Goal: Check status: Check status

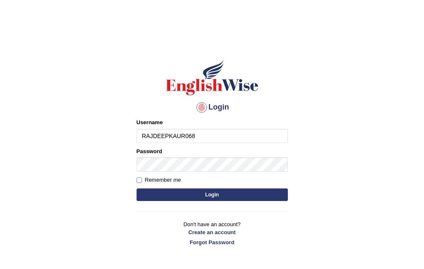
click at [209, 196] on button "Login" at bounding box center [211, 195] width 151 height 13
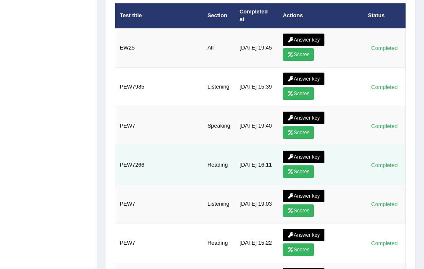
scroll to position [1218, 0]
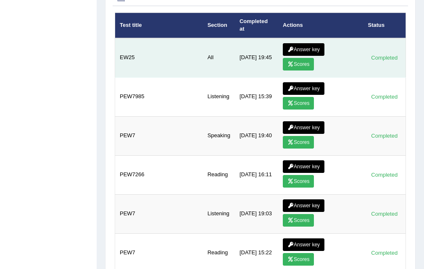
click at [310, 63] on link "Scores" at bounding box center [298, 64] width 31 height 13
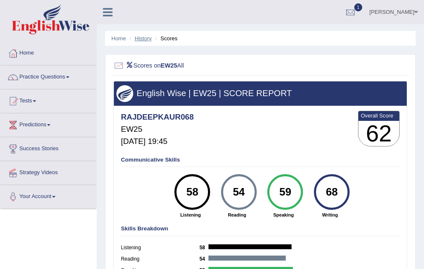
click at [136, 39] on link "History" at bounding box center [143, 38] width 17 height 6
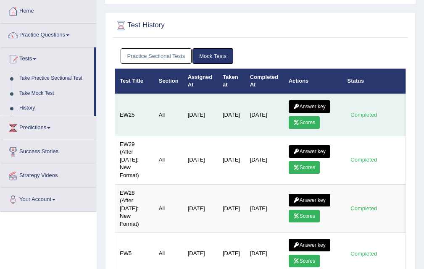
click at [325, 103] on link "Answer key" at bounding box center [310, 106] width 42 height 13
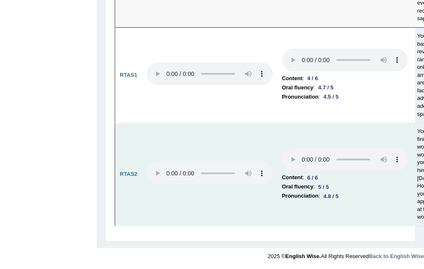
scroll to position [5272, 0]
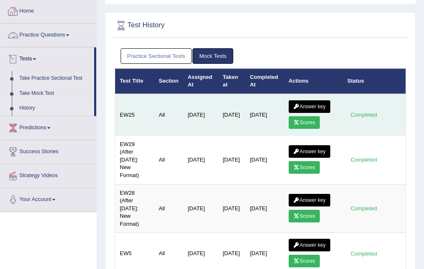
click at [313, 102] on link "Answer key" at bounding box center [310, 106] width 42 height 13
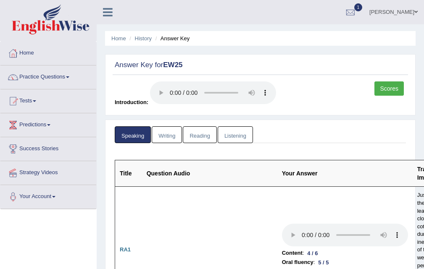
click at [174, 133] on link "Writing" at bounding box center [167, 134] width 30 height 17
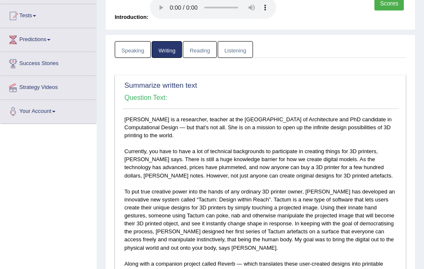
scroll to position [252, 0]
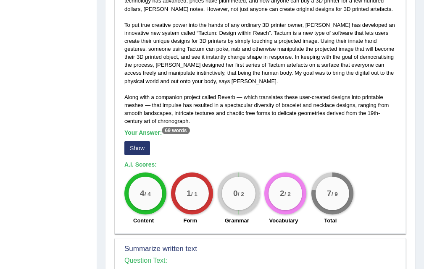
click at [139, 150] on button "Show" at bounding box center [137, 148] width 26 height 14
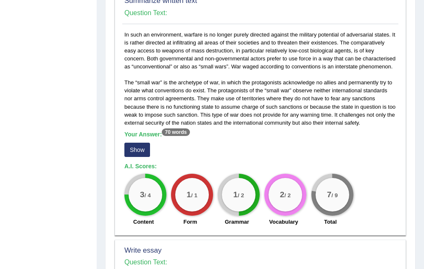
scroll to position [462, 0]
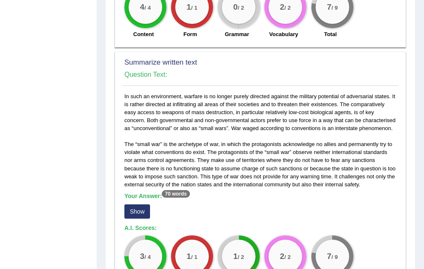
click at [137, 205] on button "Show" at bounding box center [137, 212] width 26 height 14
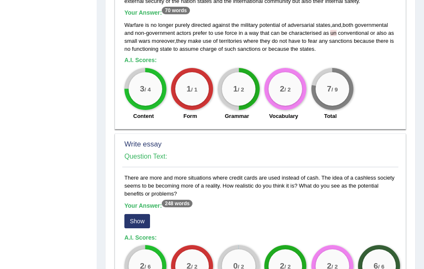
scroll to position [642, 0]
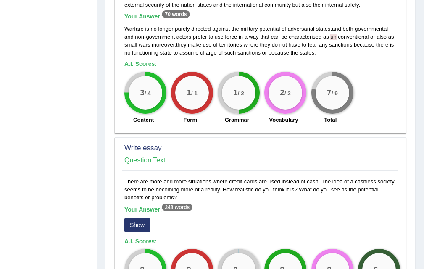
click at [130, 218] on button "Show" at bounding box center [137, 225] width 26 height 14
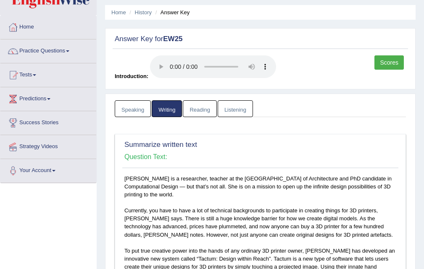
scroll to position [0, 0]
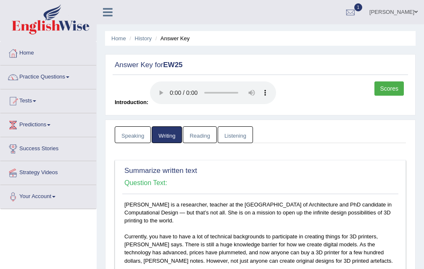
click at [188, 139] on link "Reading" at bounding box center [200, 134] width 34 height 17
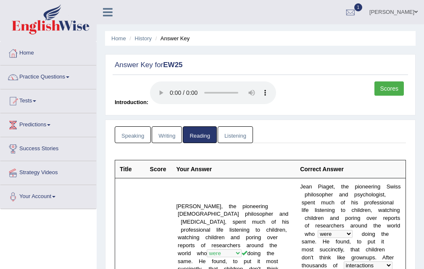
click at [229, 136] on link "Listening" at bounding box center [235, 134] width 35 height 17
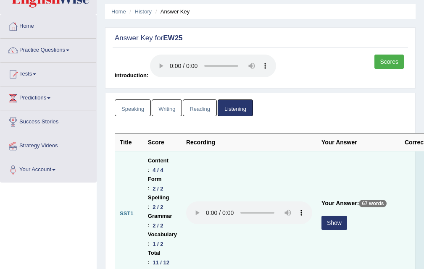
scroll to position [84, 0]
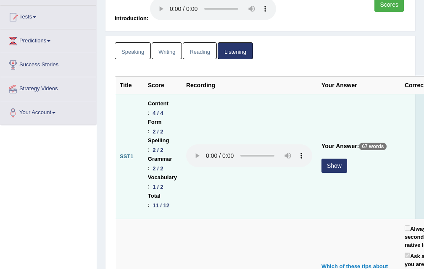
click at [330, 169] on button "Show" at bounding box center [334, 166] width 26 height 14
click at [330, 169] on td "Your Answer: 67 words Show" at bounding box center [358, 156] width 83 height 125
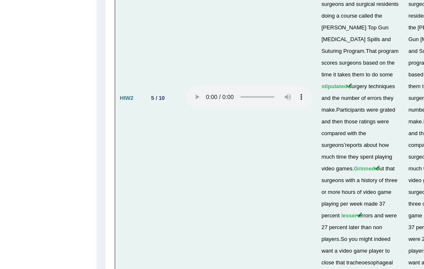
scroll to position [2733, 0]
